Goal: Check status: Check status

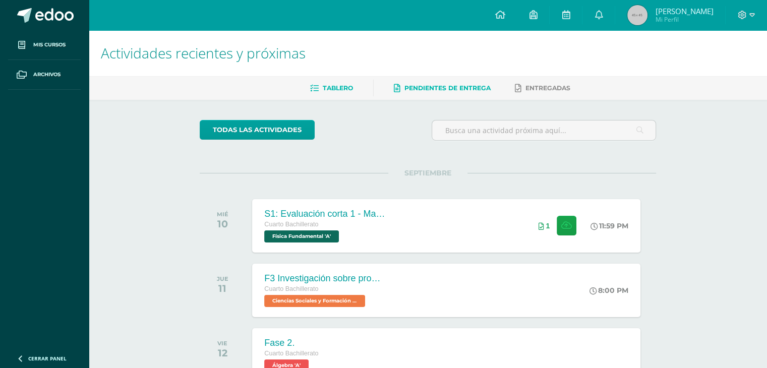
click at [419, 88] on span "Pendientes de entrega" at bounding box center [447, 88] width 86 height 8
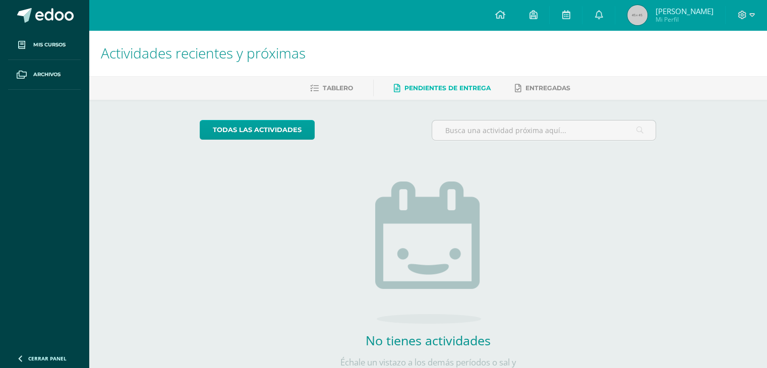
click at [352, 93] on ul "Tablero Pendientes de entrega Entregadas" at bounding box center [440, 88] width 678 height 17
click at [342, 88] on span "Tablero" at bounding box center [338, 88] width 30 height 8
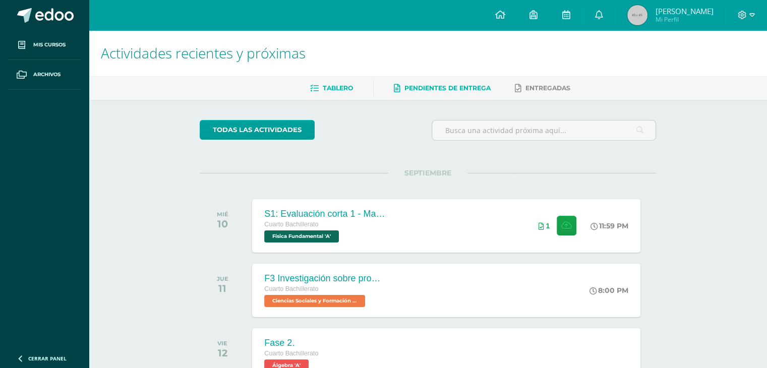
click at [432, 92] on link "Pendientes de entrega" at bounding box center [442, 88] width 97 height 16
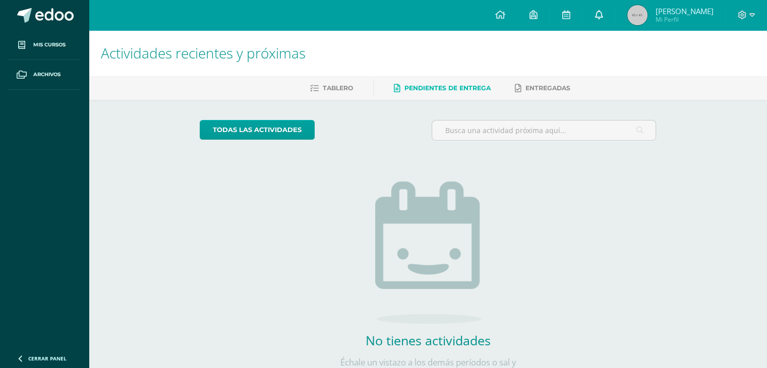
click at [602, 17] on icon at bounding box center [598, 14] width 8 height 9
click at [409, 152] on div "No tienes actividades Échale un vistazo a los demás períodos o sal y disfruta d…" at bounding box center [428, 264] width 202 height 230
click at [534, 82] on link "Entregadas" at bounding box center [542, 88] width 55 height 16
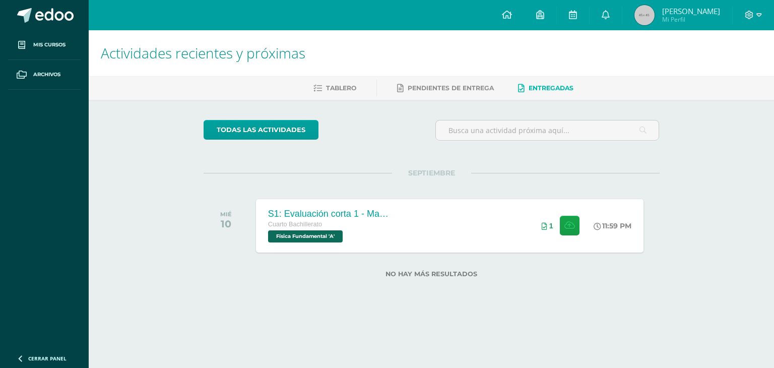
click at [387, 90] on ul "Tablero Pendientes de entrega Entregadas" at bounding box center [444, 88] width 686 height 17
click at [408, 88] on span "Pendientes de entrega" at bounding box center [451, 88] width 86 height 8
